Goal: Check status: Check status

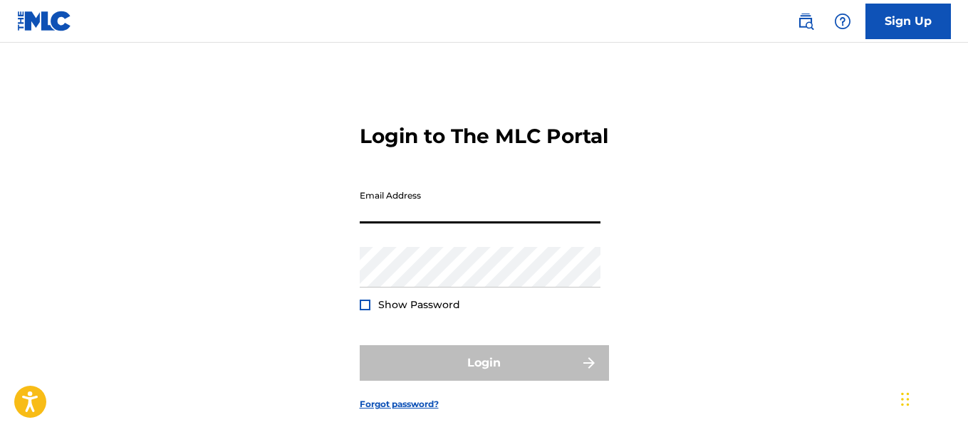
type input "[EMAIL_ADDRESS][DOMAIN_NAME]"
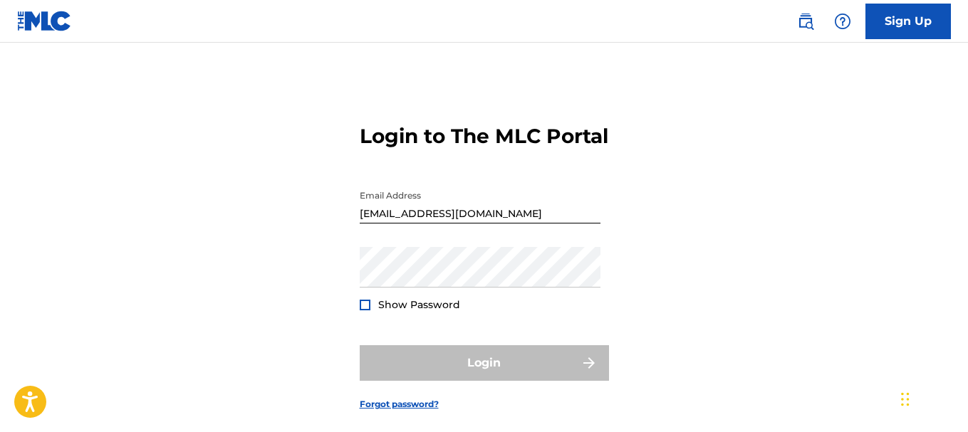
click at [457, 311] on div "Password Show Password" at bounding box center [480, 279] width 241 height 64
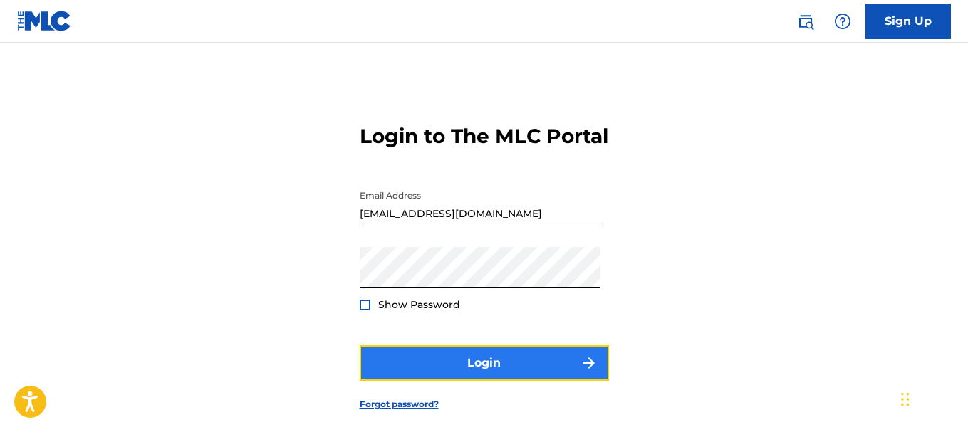
click at [429, 381] on button "Login" at bounding box center [484, 363] width 249 height 36
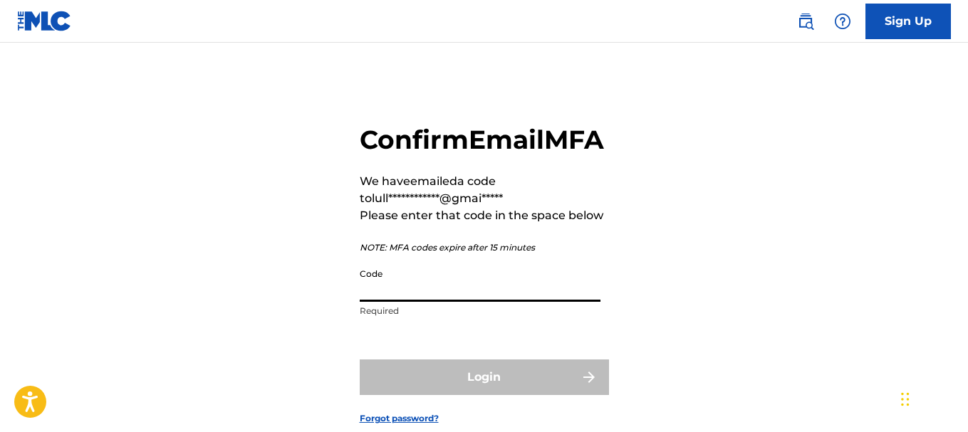
click at [470, 302] on input "Code" at bounding box center [480, 281] width 241 height 41
paste input "190689"
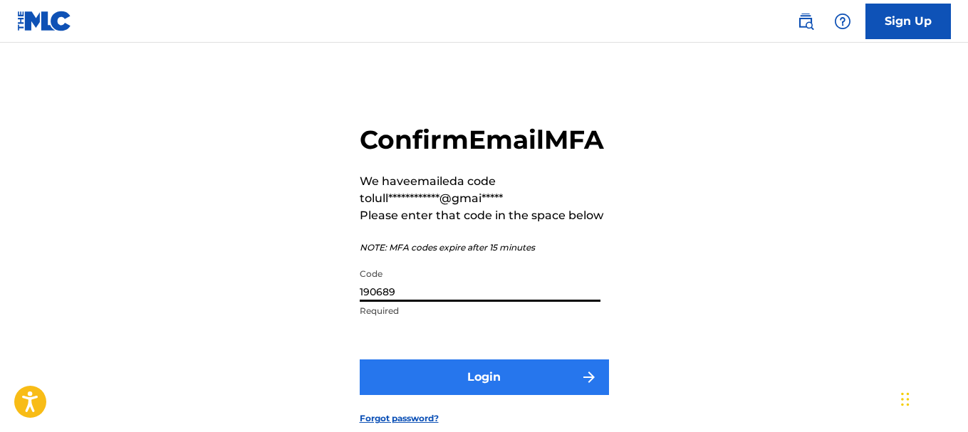
type input "190689"
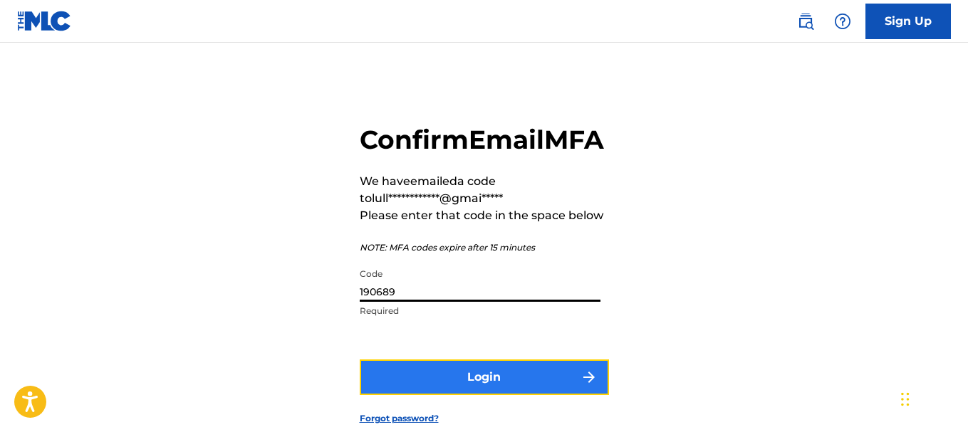
click at [440, 395] on button "Login" at bounding box center [484, 378] width 249 height 36
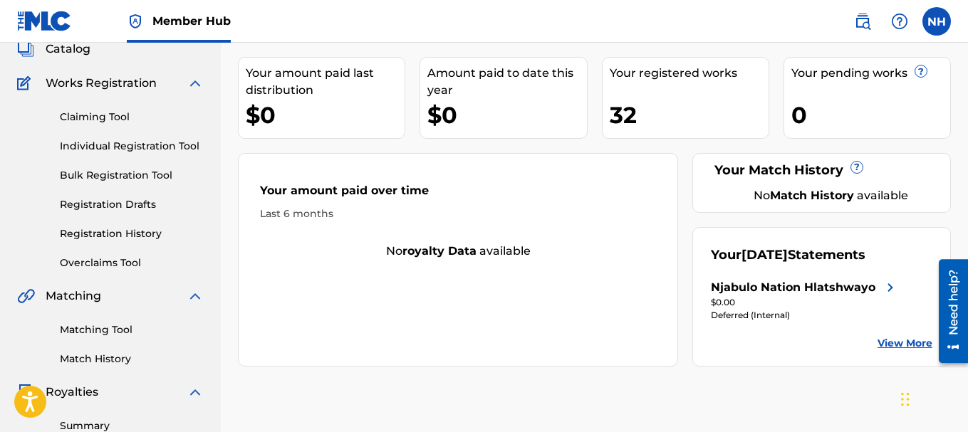
scroll to position [142, 0]
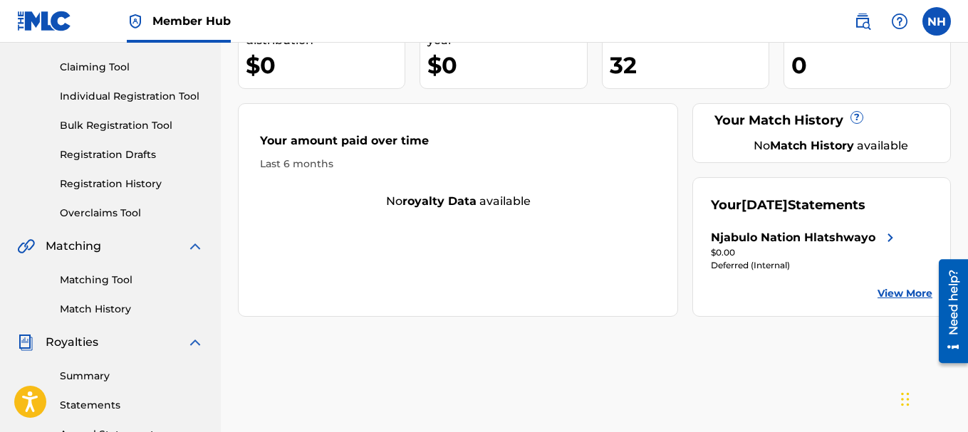
click at [906, 301] on link "View More" at bounding box center [905, 293] width 55 height 15
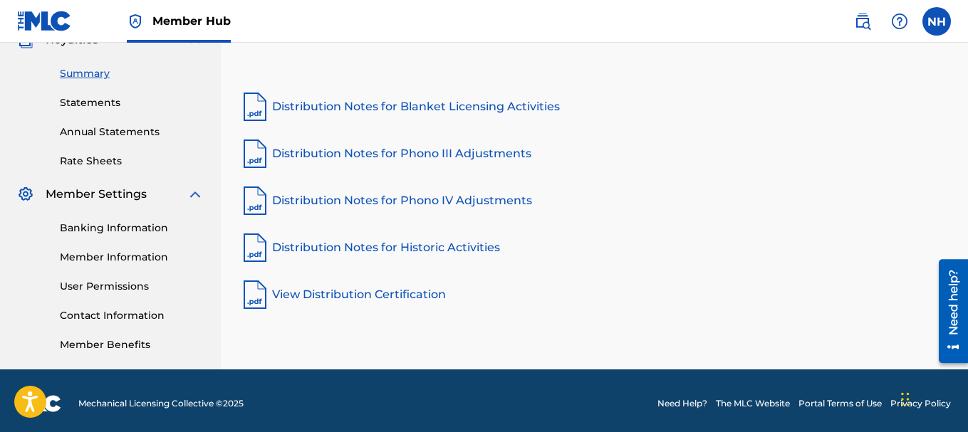
scroll to position [451, 0]
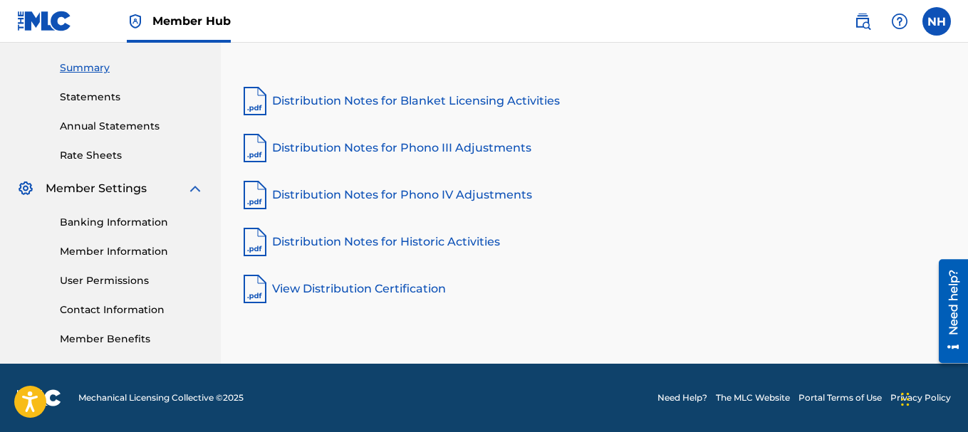
click at [395, 286] on link "View Distribution Certification" at bounding box center [594, 289] width 713 height 34
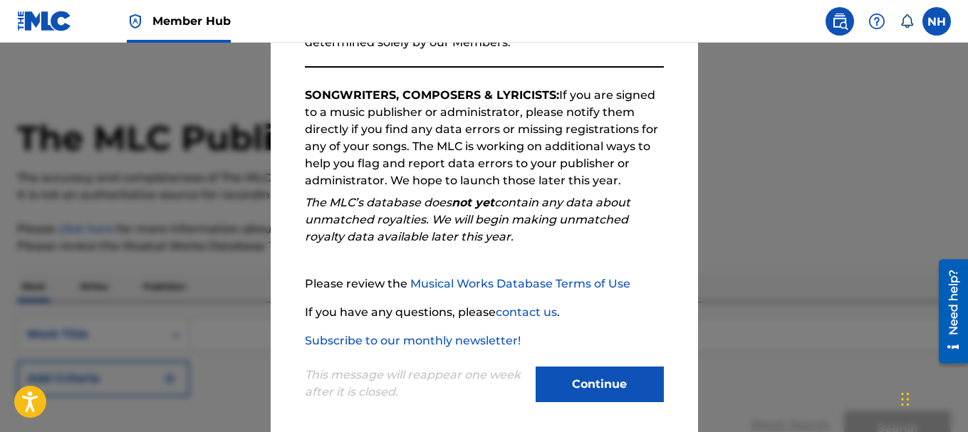
scroll to position [219, 0]
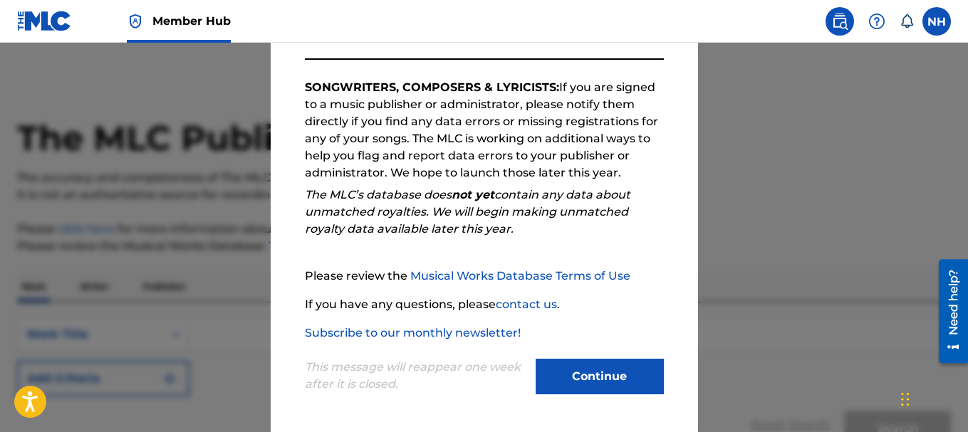
click at [533, 275] on link "Musical Works Database Terms of Use" at bounding box center [520, 276] width 220 height 14
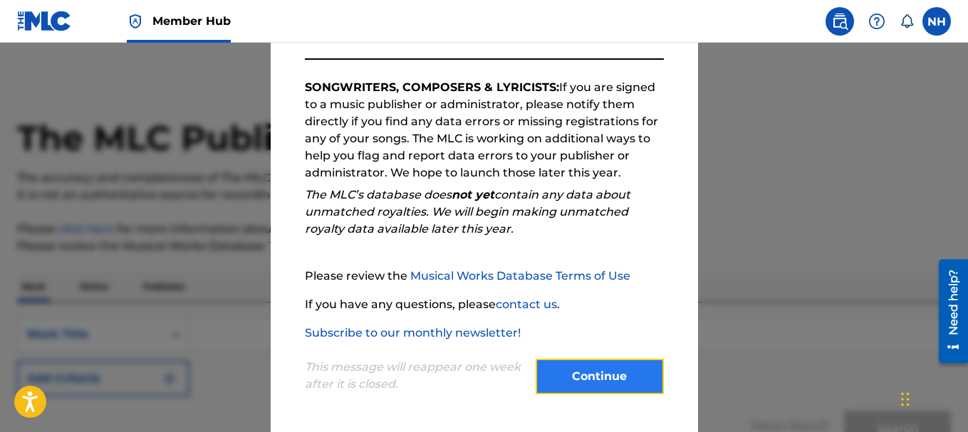
click at [598, 368] on button "Continue" at bounding box center [600, 377] width 128 height 36
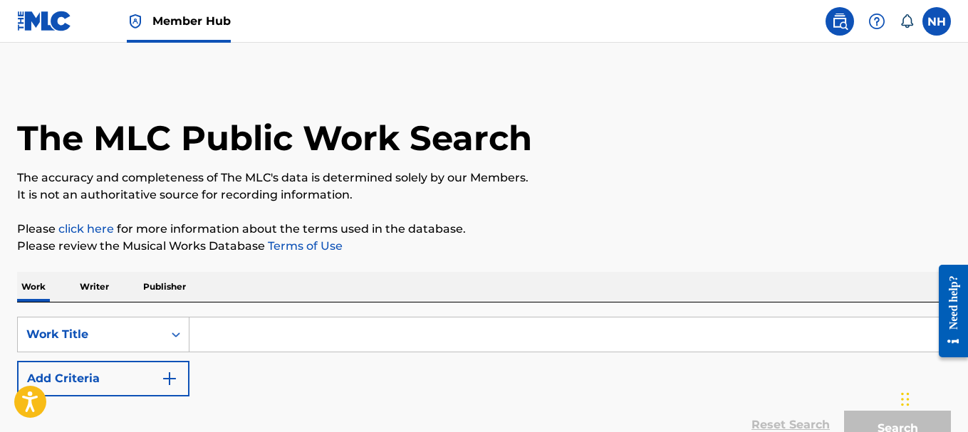
click at [51, 18] on img at bounding box center [44, 21] width 55 height 21
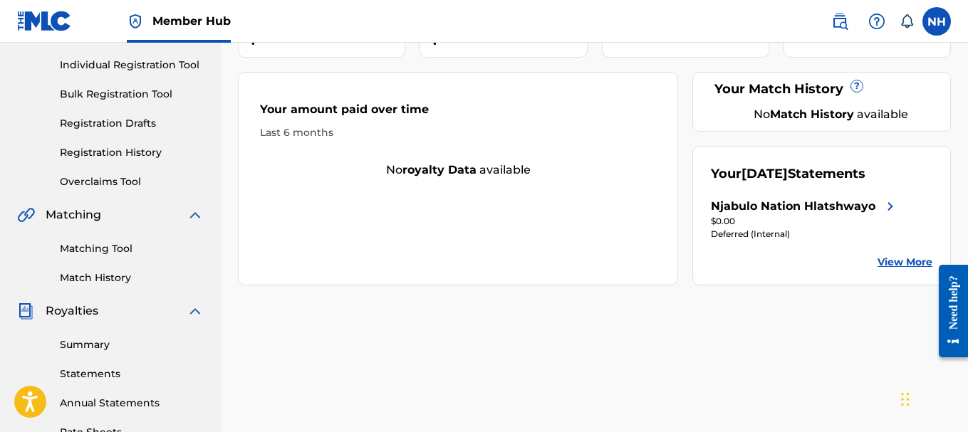
scroll to position [142, 0]
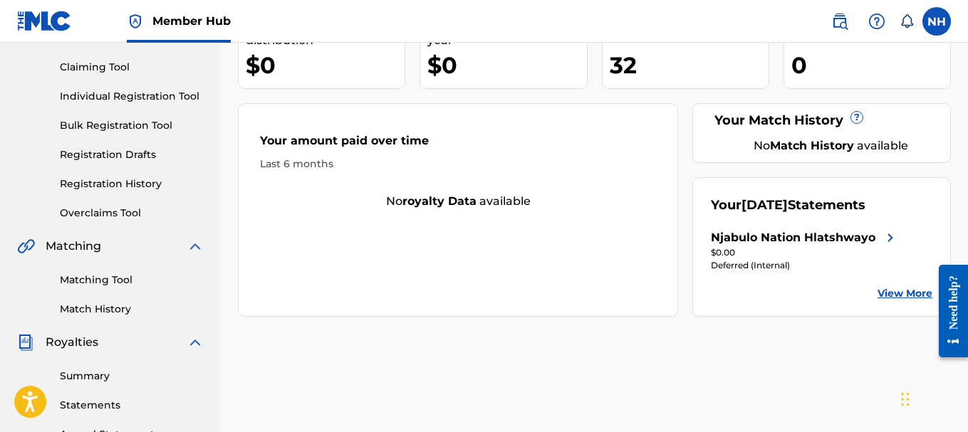
click at [887, 301] on link "View More" at bounding box center [905, 293] width 55 height 15
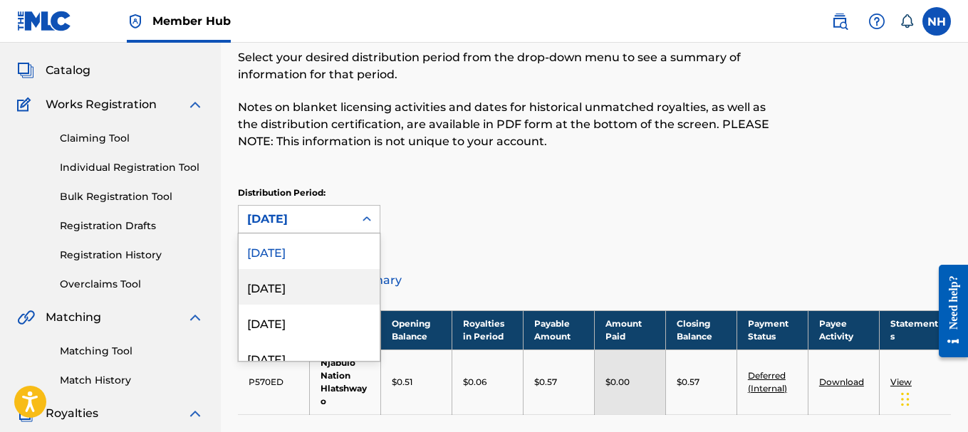
click at [333, 234] on div "54 results available. Use Up and Down to choose options, press Enter to select …" at bounding box center [309, 219] width 142 height 28
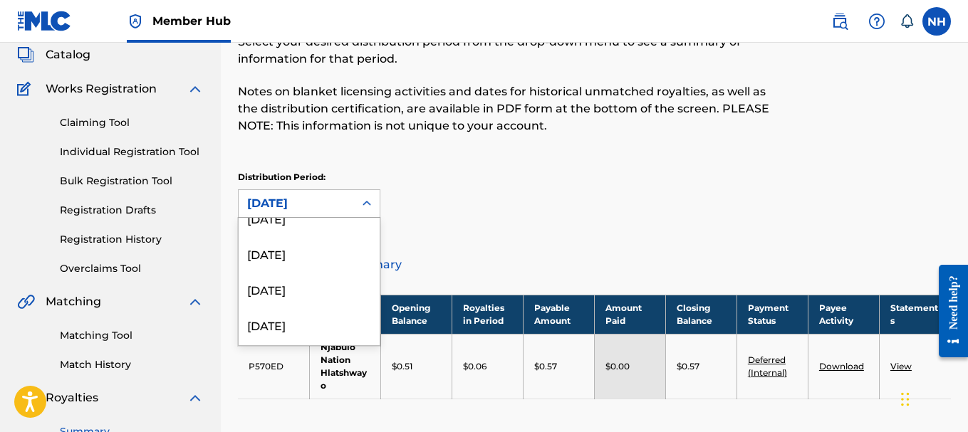
scroll to position [356, 0]
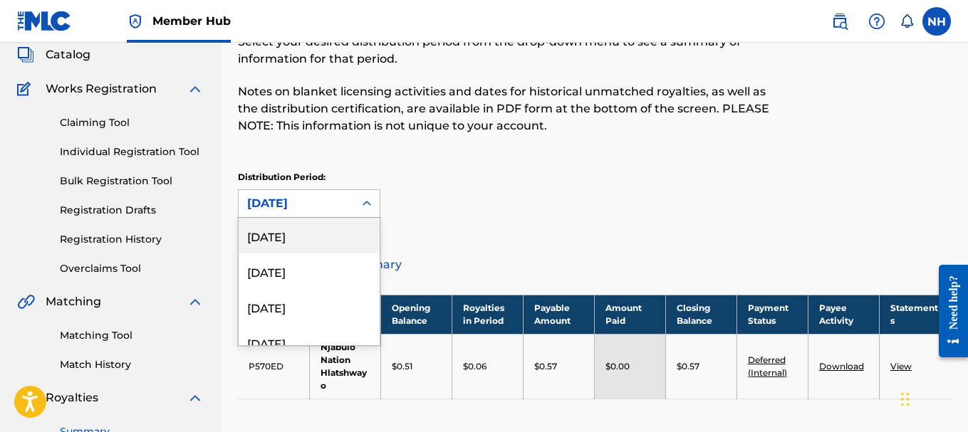
click at [335, 241] on div "[DATE]" at bounding box center [309, 236] width 141 height 36
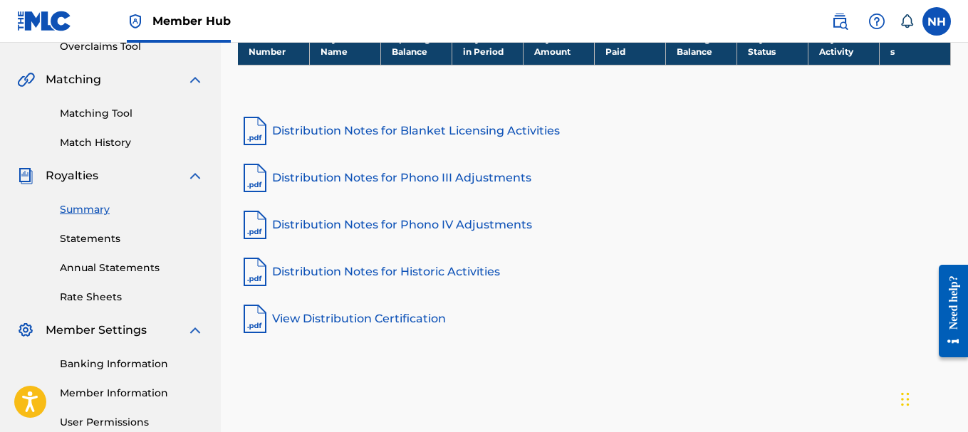
scroll to position [301, 0]
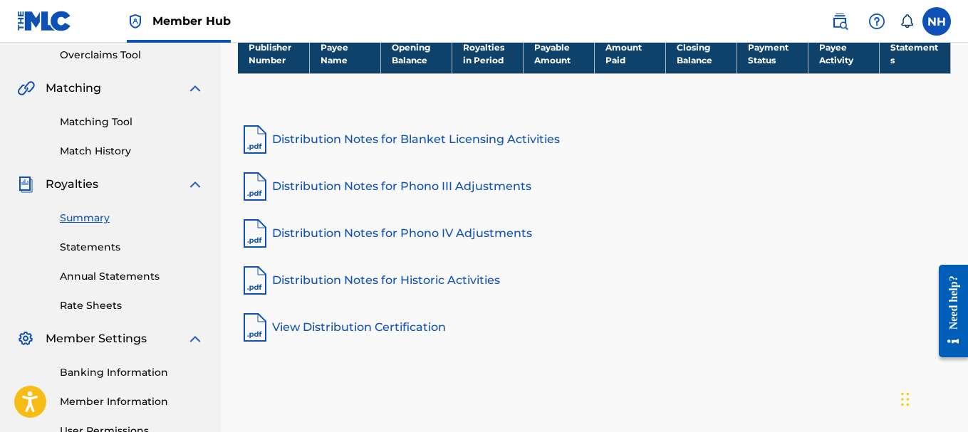
click at [409, 280] on link "Distribution Notes for Historic Activities" at bounding box center [594, 281] width 713 height 34
click at [328, 141] on link "Distribution Notes for Blanket Licensing Activities" at bounding box center [594, 140] width 713 height 34
click at [408, 189] on link "Distribution Notes for Phono III Adjustments" at bounding box center [594, 187] width 713 height 34
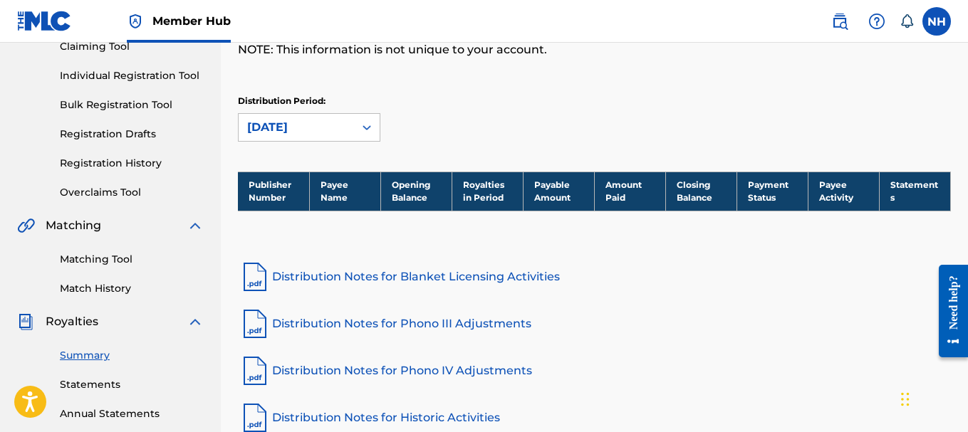
scroll to position [0, 0]
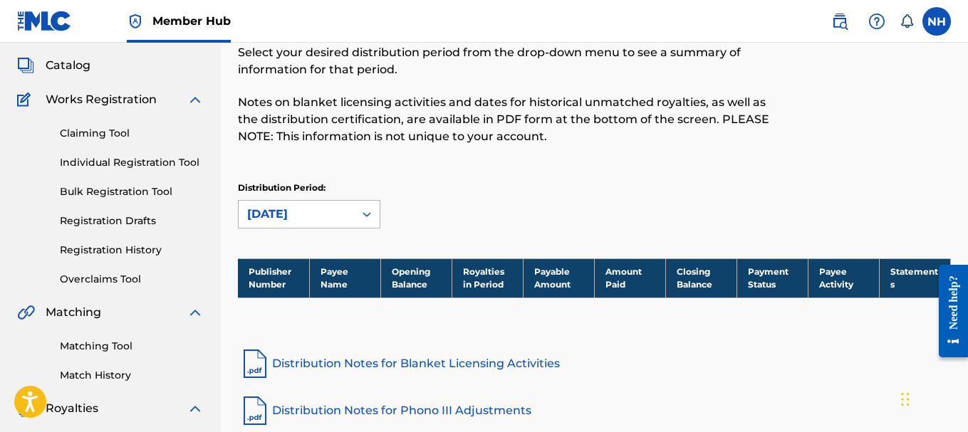
click at [357, 229] on div "[DATE]" at bounding box center [309, 214] width 142 height 28
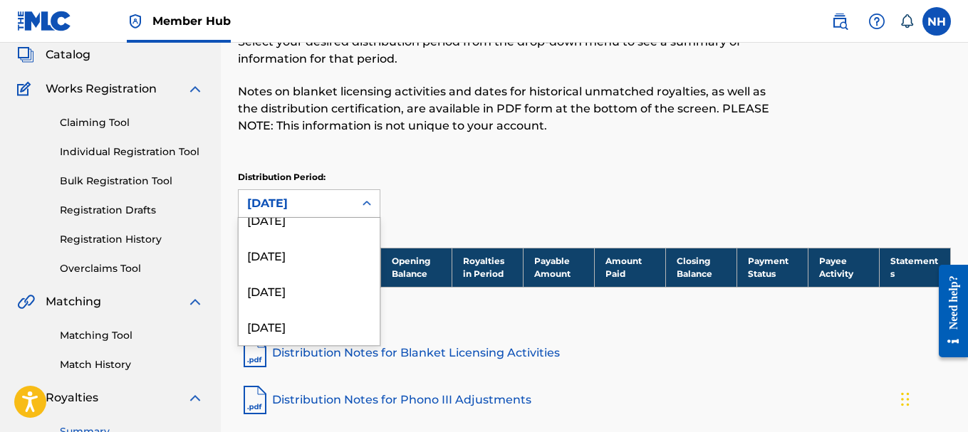
scroll to position [831, 0]
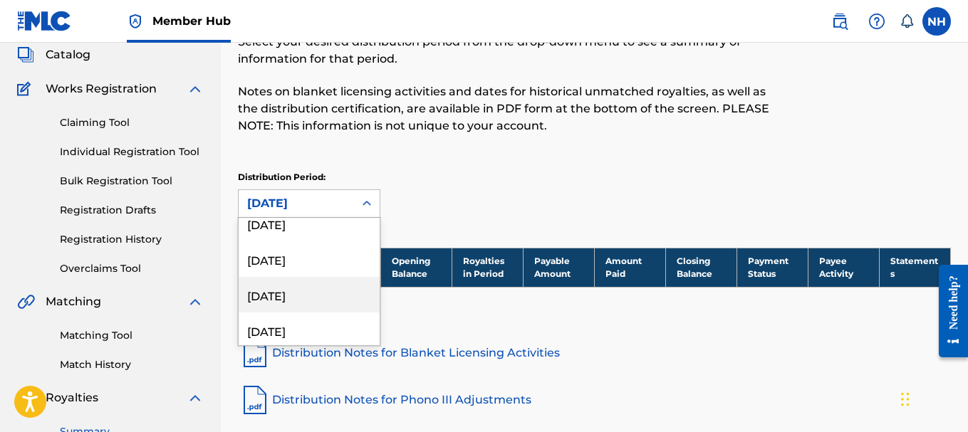
click at [348, 292] on div "[DATE]" at bounding box center [309, 295] width 141 height 36
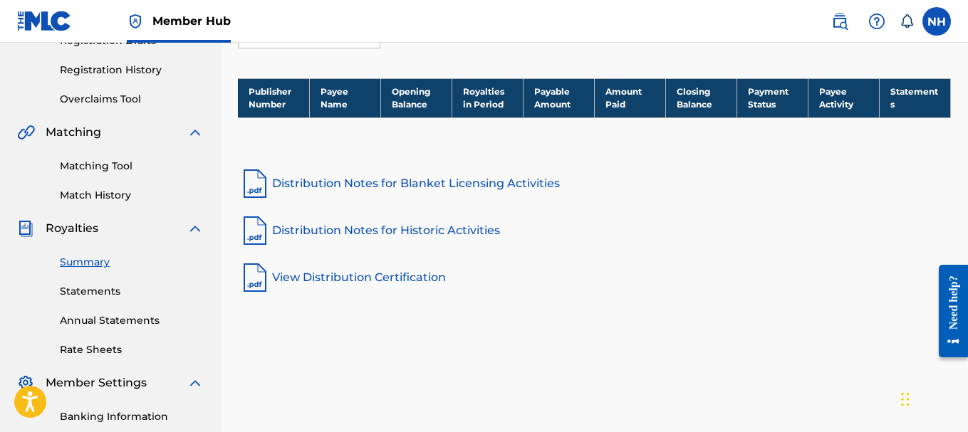
scroll to position [301, 0]
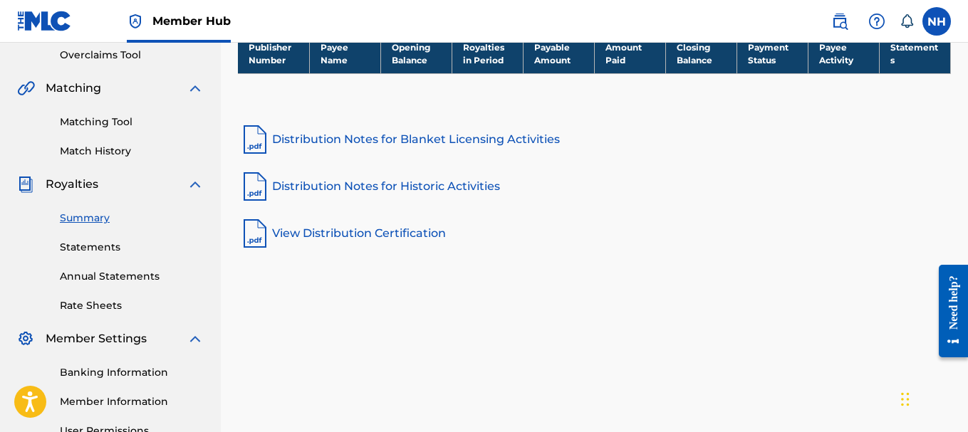
click at [358, 137] on link "Distribution Notes for Blanket Licensing Activities" at bounding box center [594, 140] width 713 height 34
click at [403, 189] on link "Distribution Notes for Historic Activities" at bounding box center [594, 187] width 713 height 34
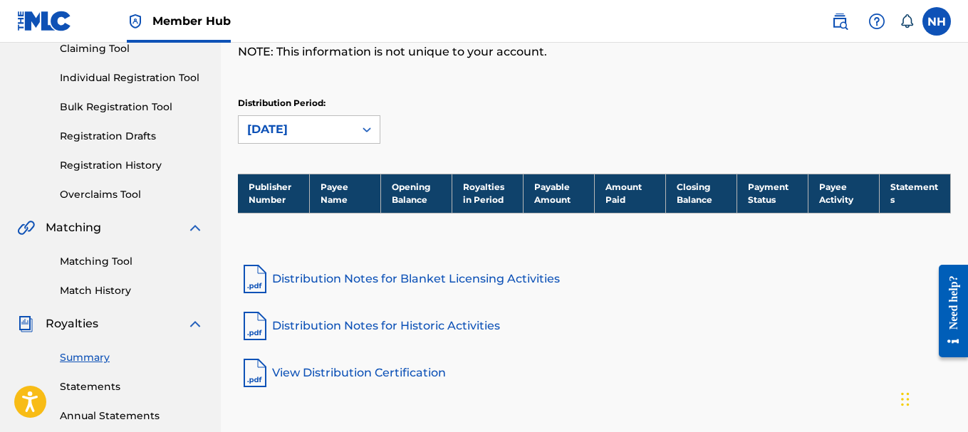
scroll to position [0, 0]
